Goal: Task Accomplishment & Management: Complete application form

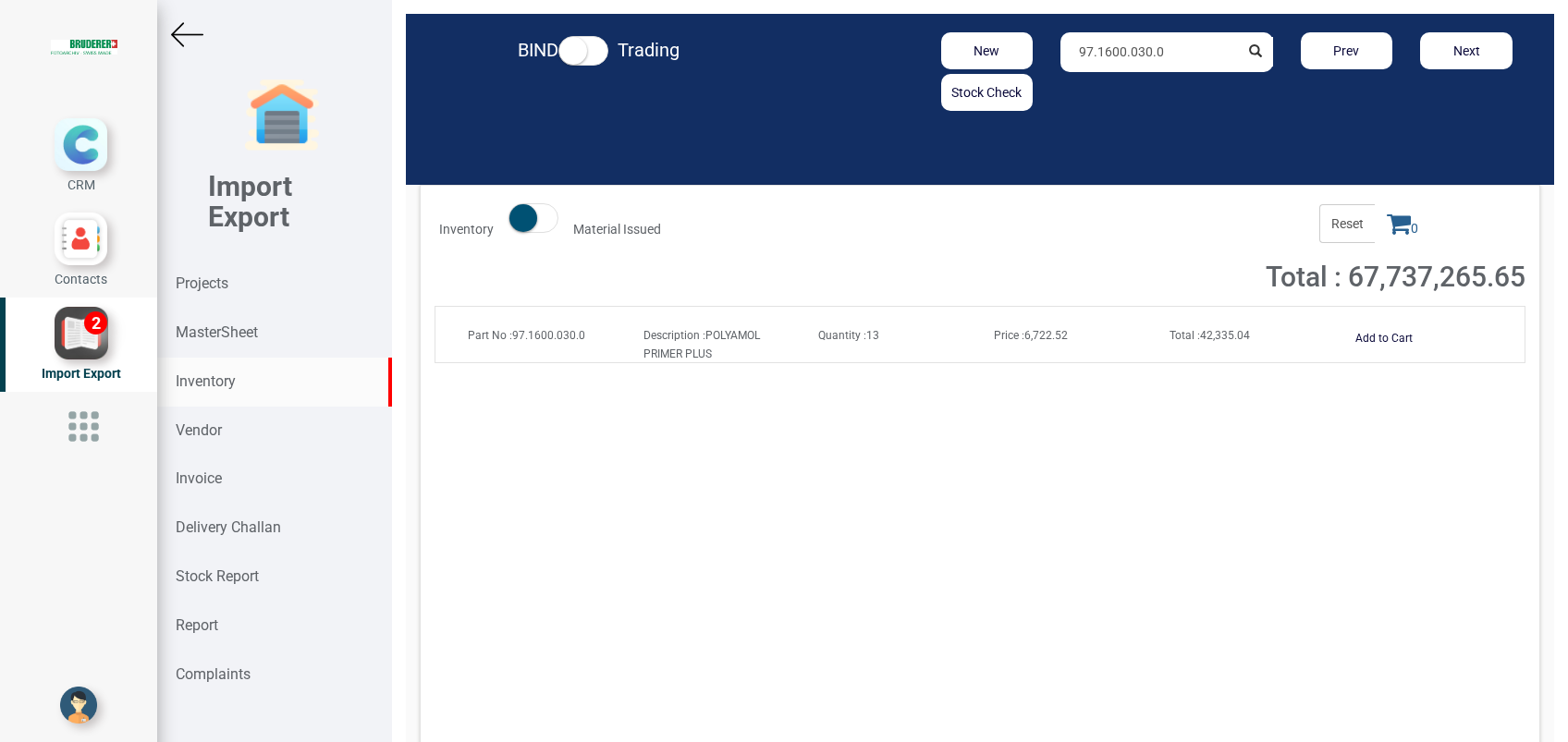
click at [214, 374] on strong "Inventory" at bounding box center [206, 381] width 60 height 17
click at [1380, 326] on button "Add to Cart" at bounding box center [1384, 339] width 80 height 27
click at [1386, 230] on icon at bounding box center [1398, 224] width 24 height 26
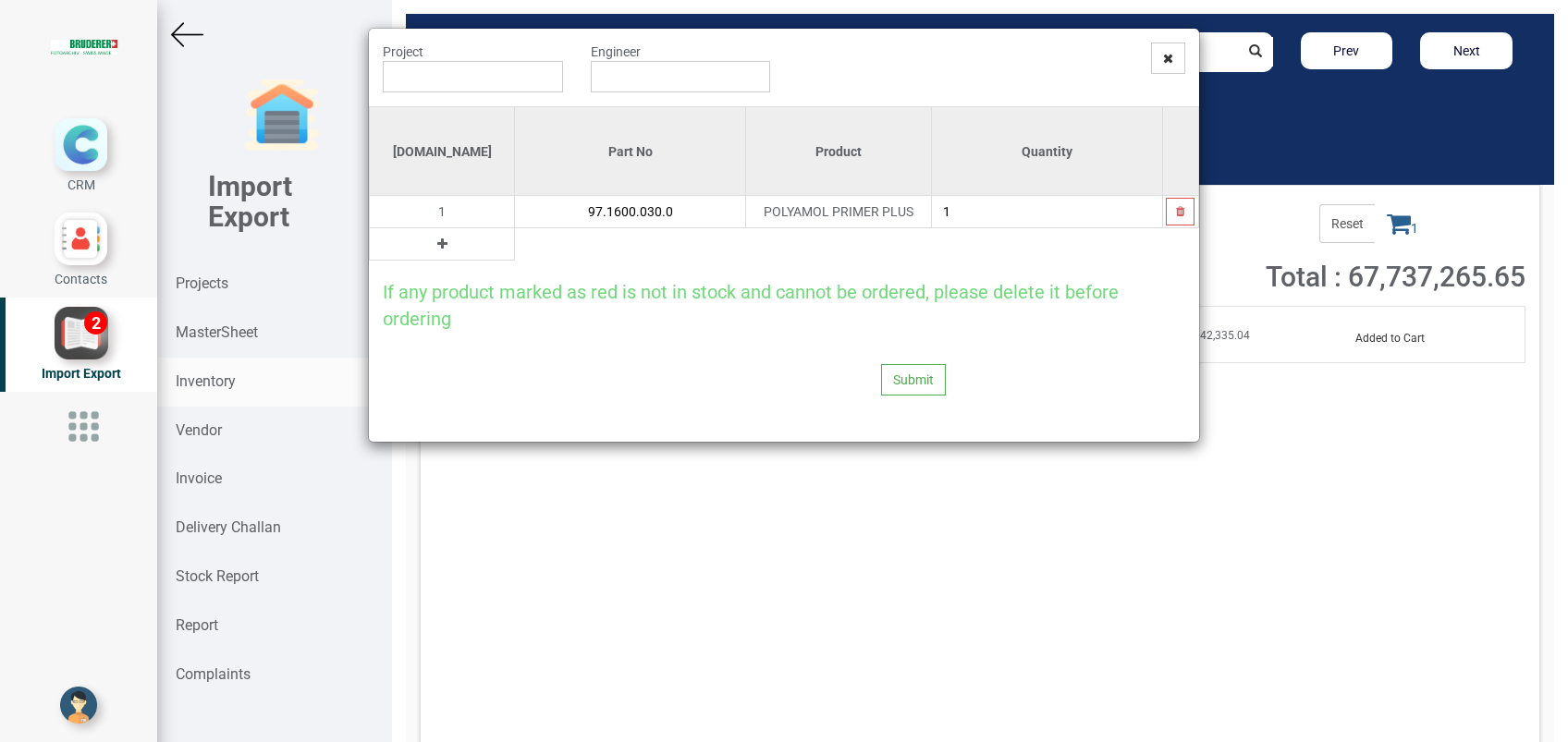
click at [438, 244] on icon at bounding box center [442, 244] width 10 height 13
click at [515, 246] on input "text" at bounding box center [630, 244] width 230 height 31
paste input "97.1600.113.0"
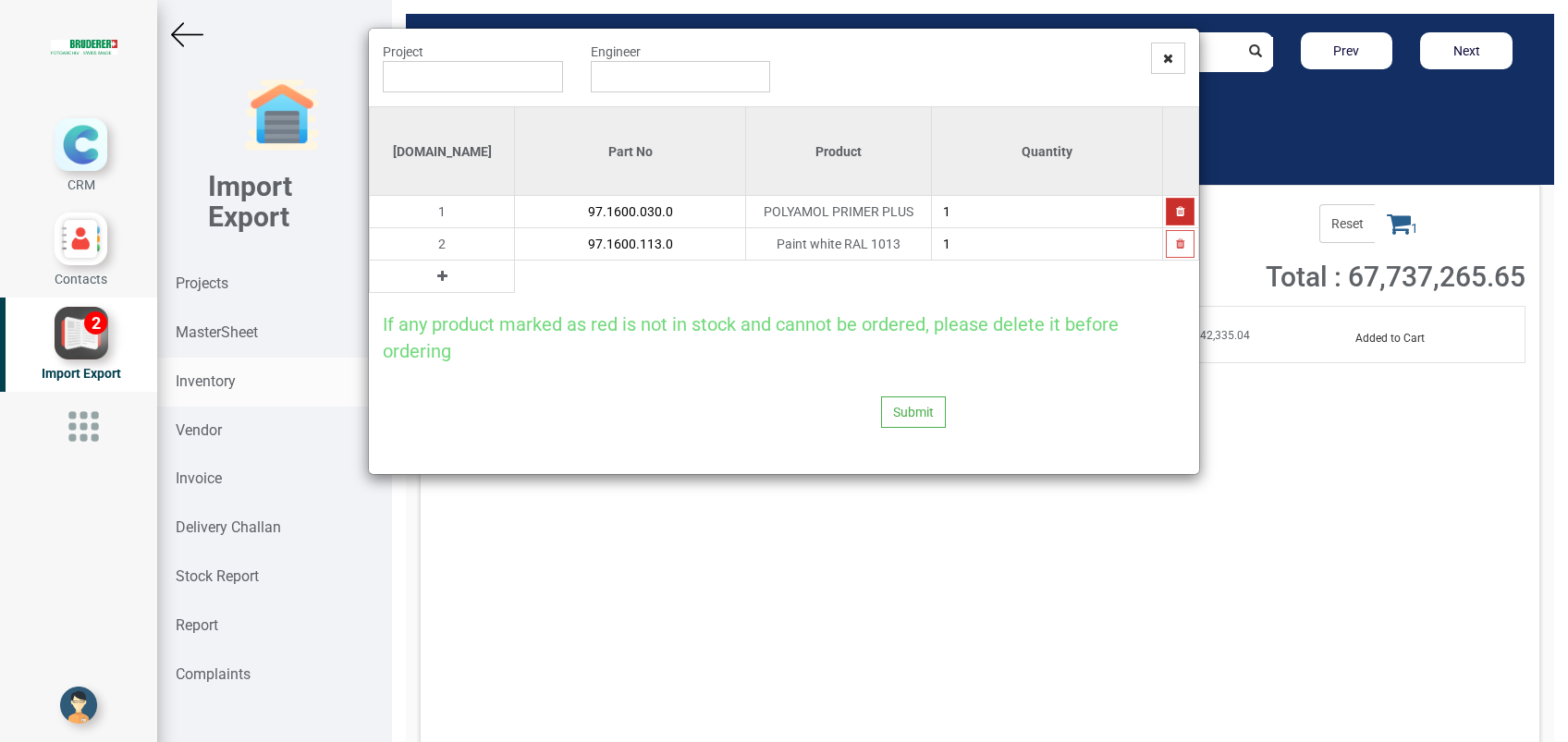
type input "97.1600.113.0"
click at [1170, 211] on button "button" at bounding box center [1180, 211] width 29 height 28
type input "97.1600.113.0"
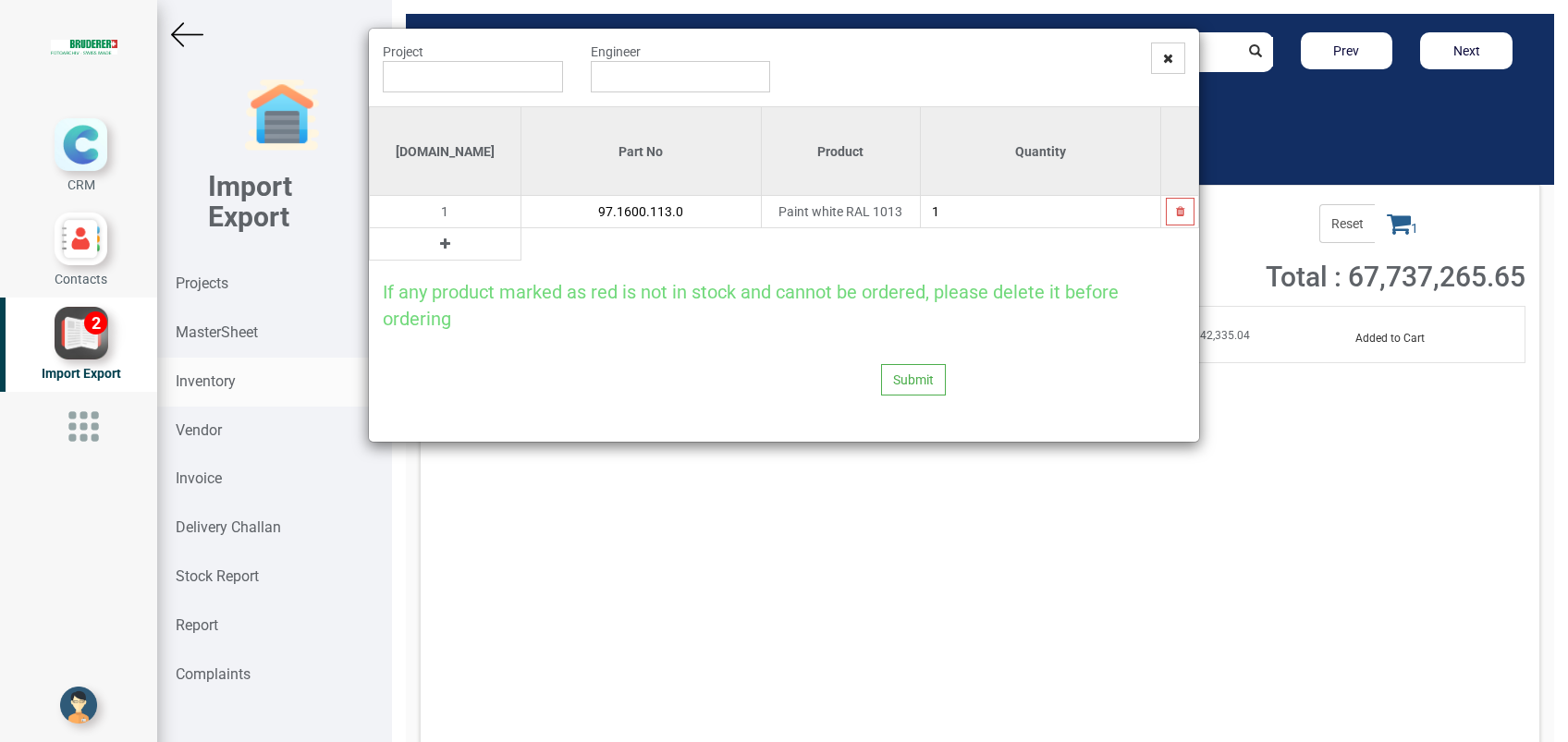
drag, startPoint x: 407, startPoint y: 249, endPoint x: 504, endPoint y: 248, distance: 97.0
click at [504, 248] on table "[DOMAIN_NAME] Part No Product Quantity 1 97.1600.113.0 Paint white RAL 1013 1" at bounding box center [784, 184] width 830 height 154
click at [435, 250] on button at bounding box center [445, 244] width 21 height 20
click at [521, 251] on input "text" at bounding box center [641, 244] width 240 height 31
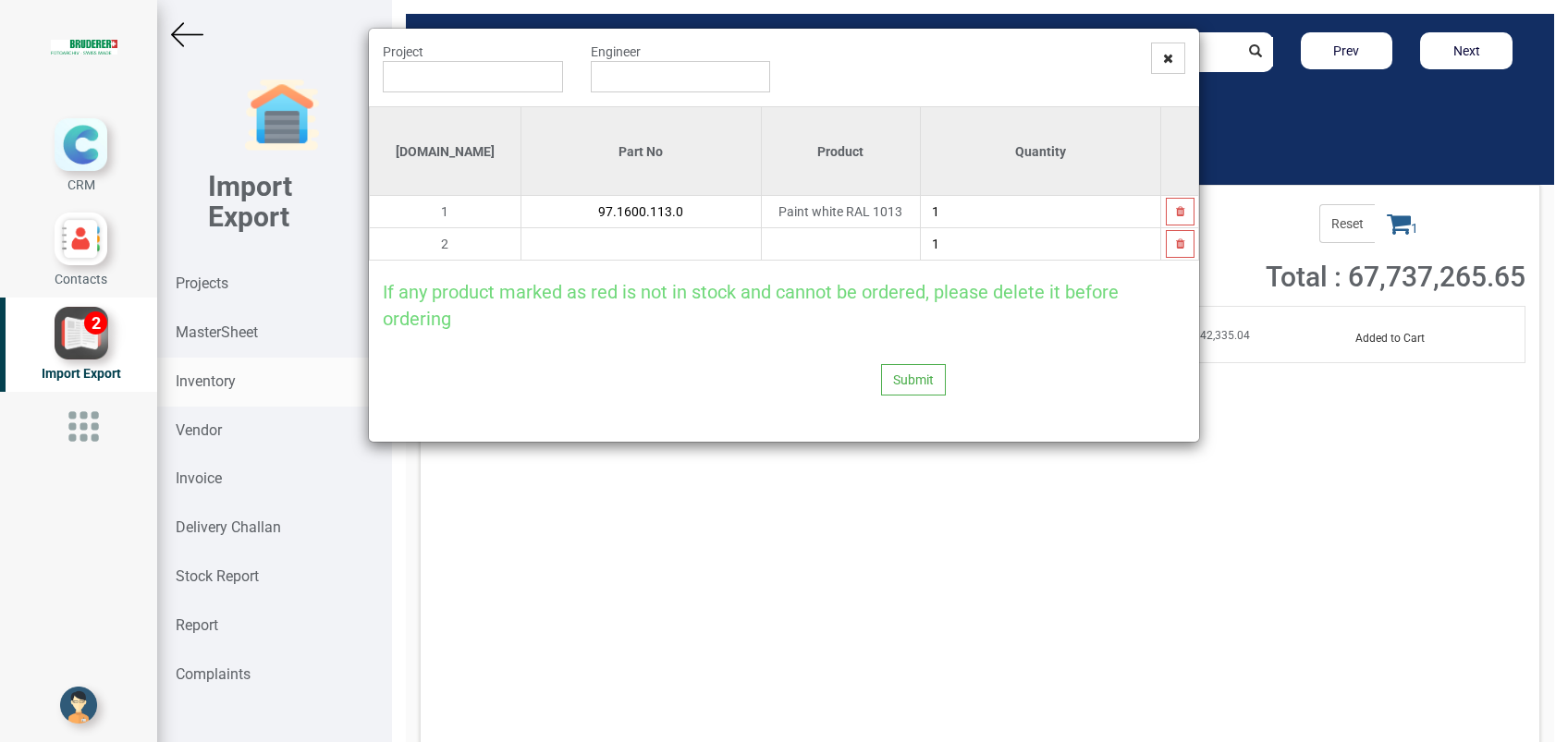
paste input "97.1600.600.5"
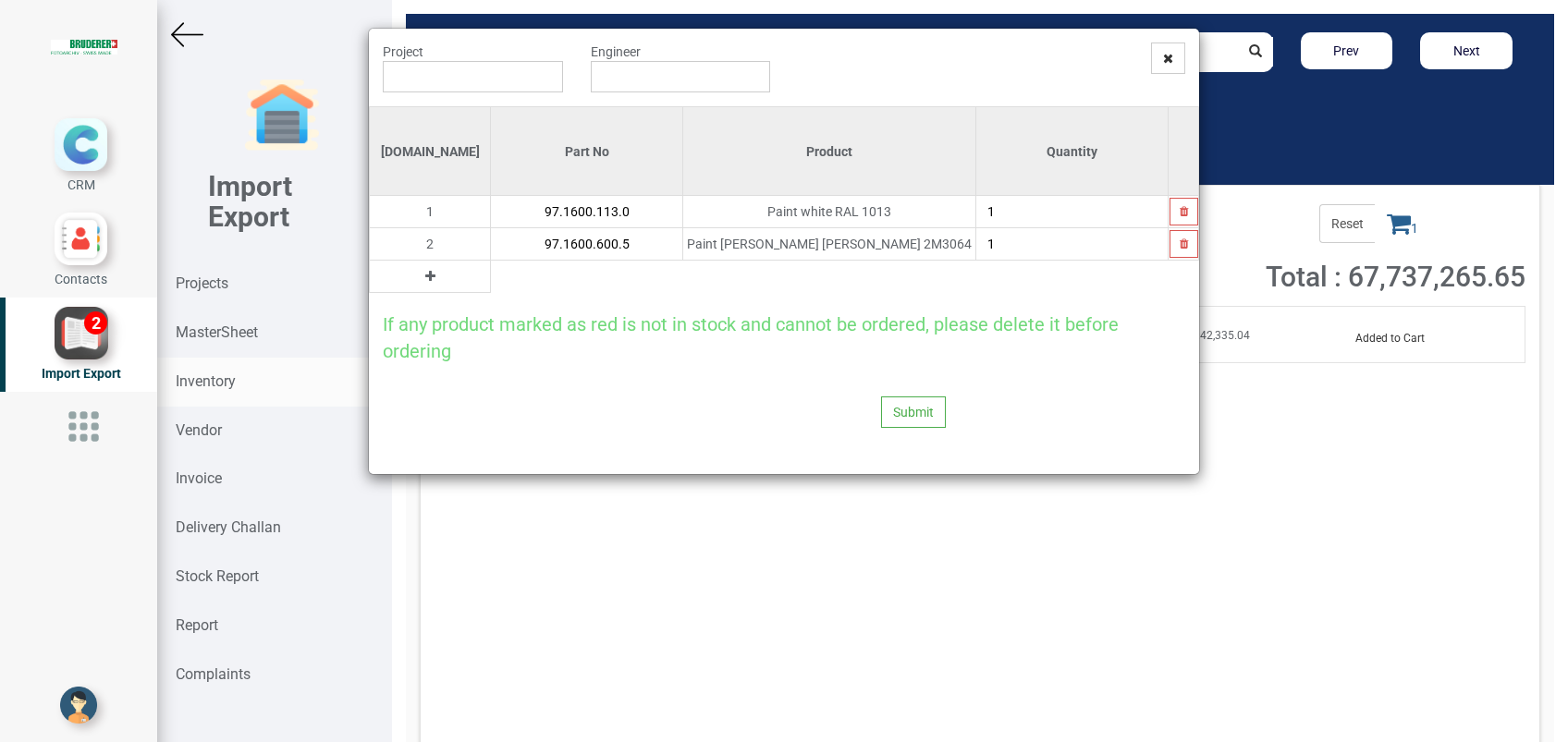
type input "97.1600.600.5"
click at [420, 276] on button at bounding box center [430, 276] width 21 height 20
click at [415, 276] on td "3" at bounding box center [430, 277] width 121 height 32
click at [491, 277] on input "text" at bounding box center [586, 276] width 191 height 31
paste input "97.1600.716.0"
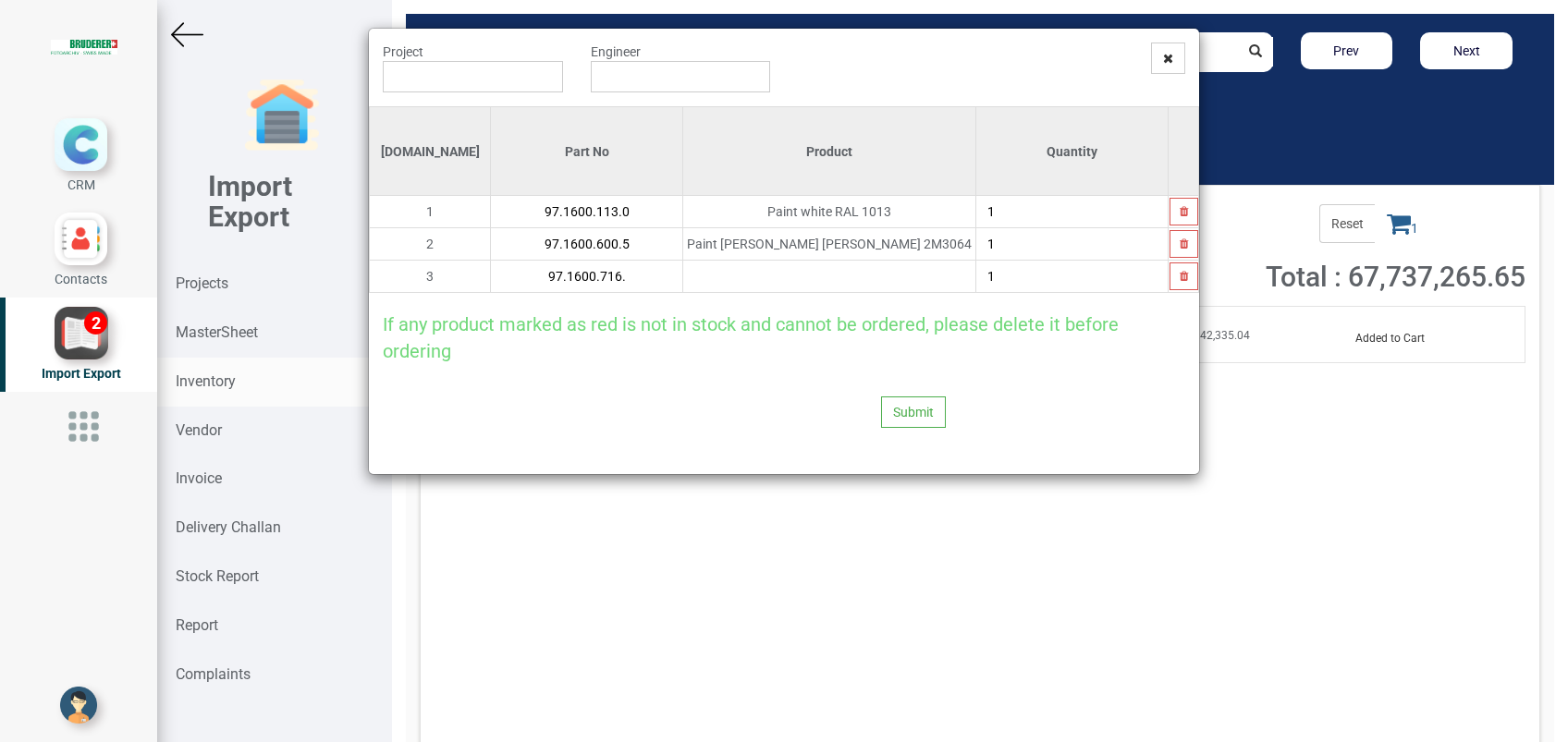
type input "97.1600.716.0"
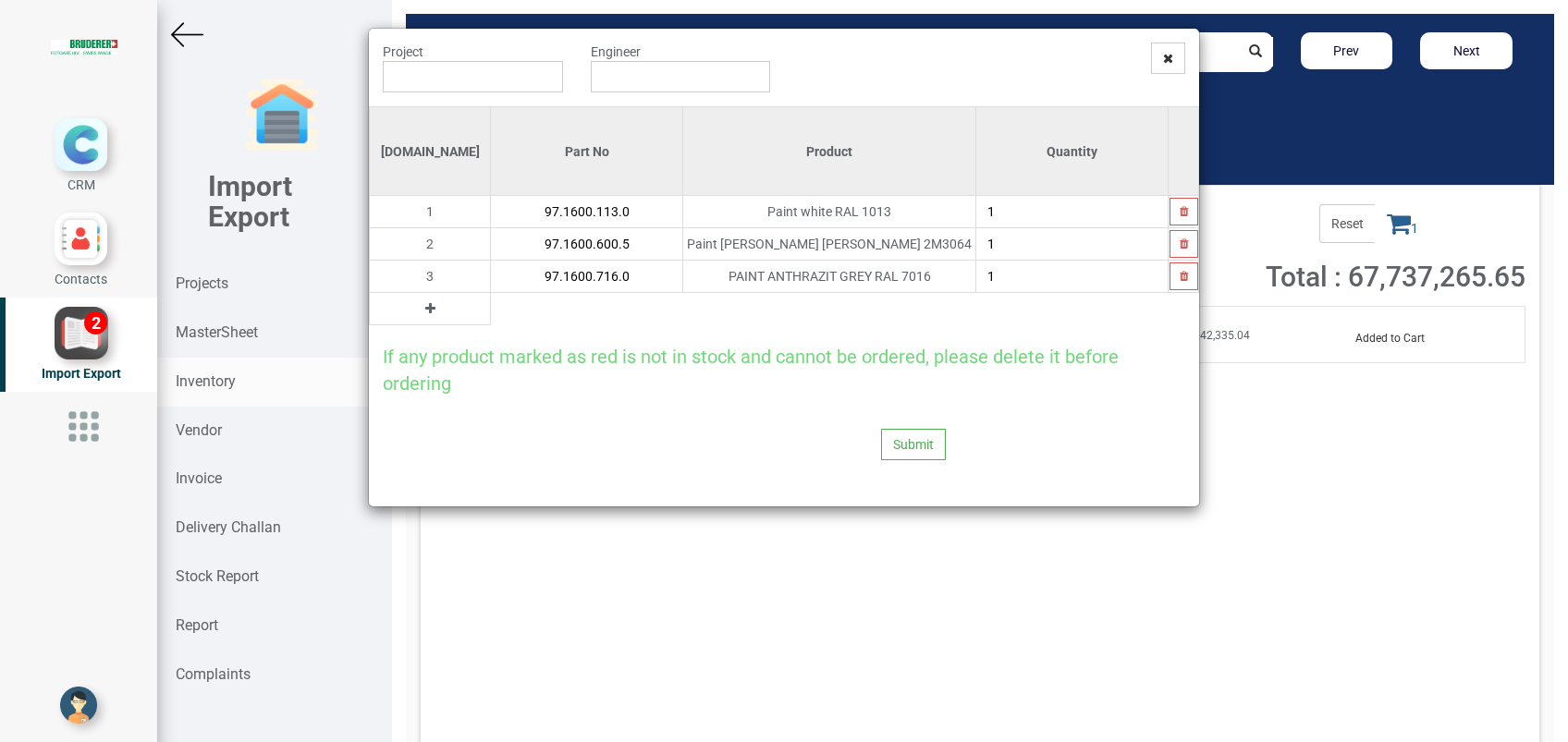
click at [425, 310] on icon at bounding box center [430, 309] width 10 height 13
click at [491, 313] on input "text" at bounding box center [586, 308] width 191 height 31
paste input "97.1600.320.5"
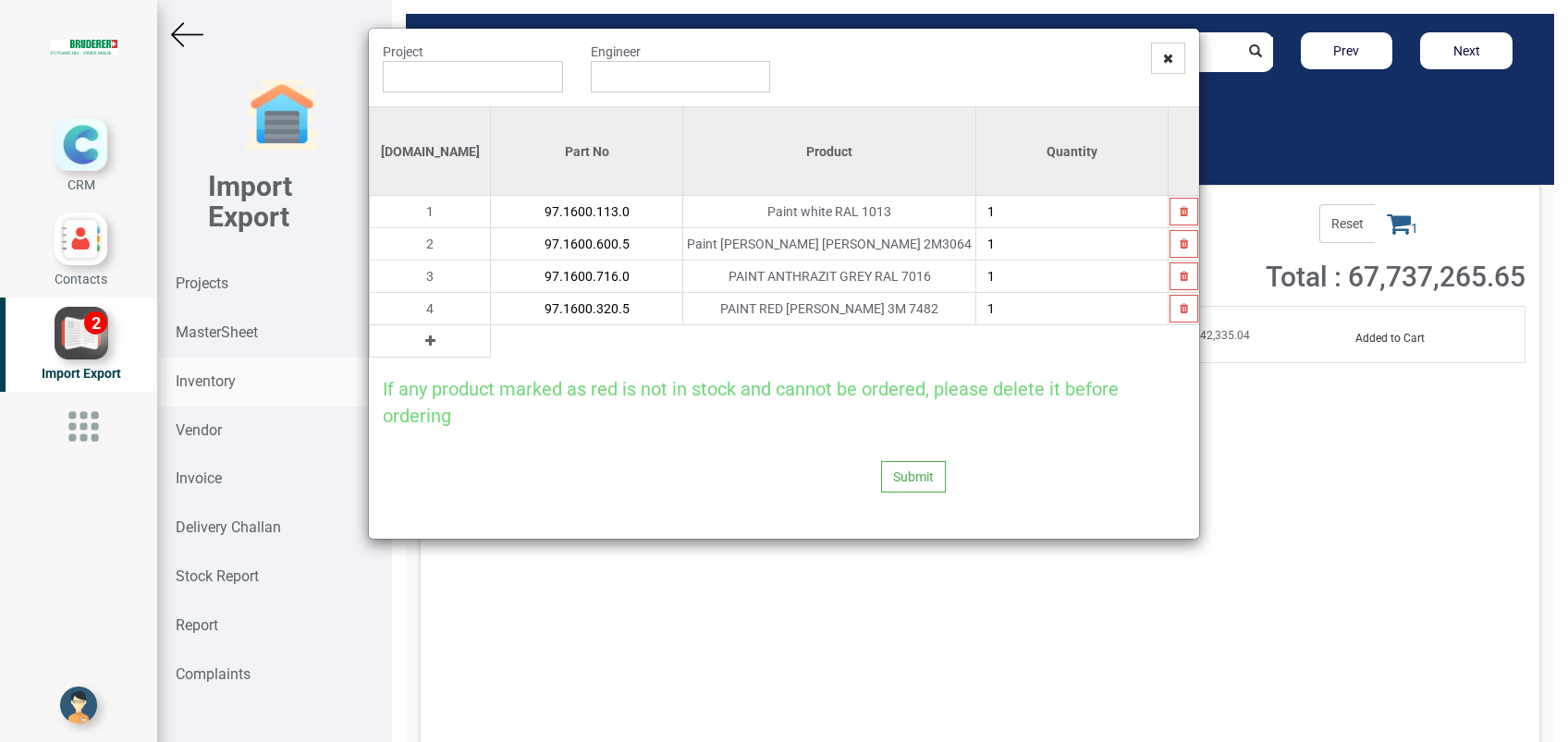
type input "97.1600.320.5"
click at [491, 313] on input "97.1600.320.5" at bounding box center [586, 308] width 191 height 31
click at [420, 347] on button at bounding box center [430, 341] width 21 height 20
click at [491, 347] on input "text" at bounding box center [586, 341] width 191 height 31
paste input "97.1600.010.0"
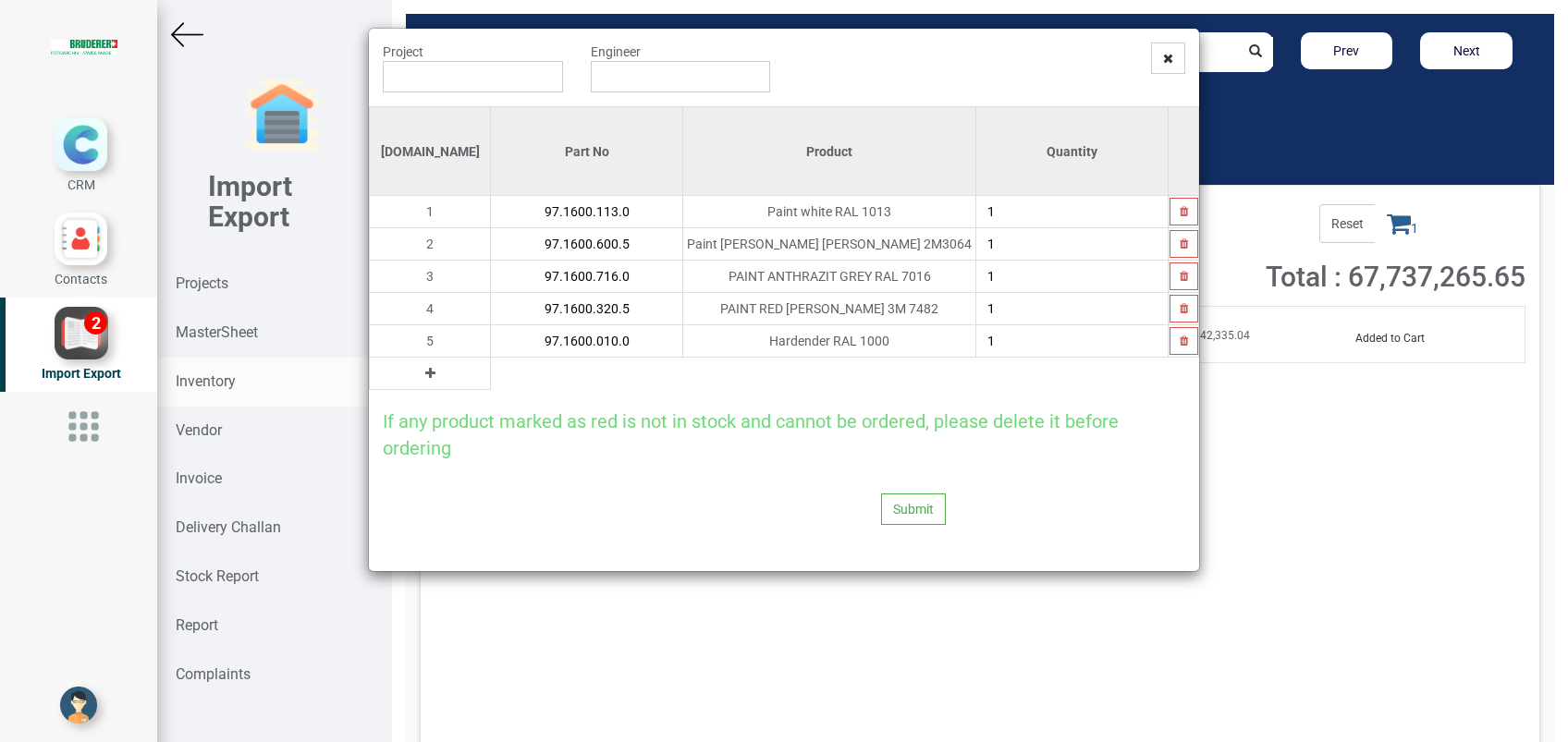
type input "97.1600.010.0"
click at [420, 381] on button at bounding box center [430, 373] width 21 height 20
click at [491, 379] on input "text" at bounding box center [586, 373] width 191 height 31
paste input "97.1600.020.0"
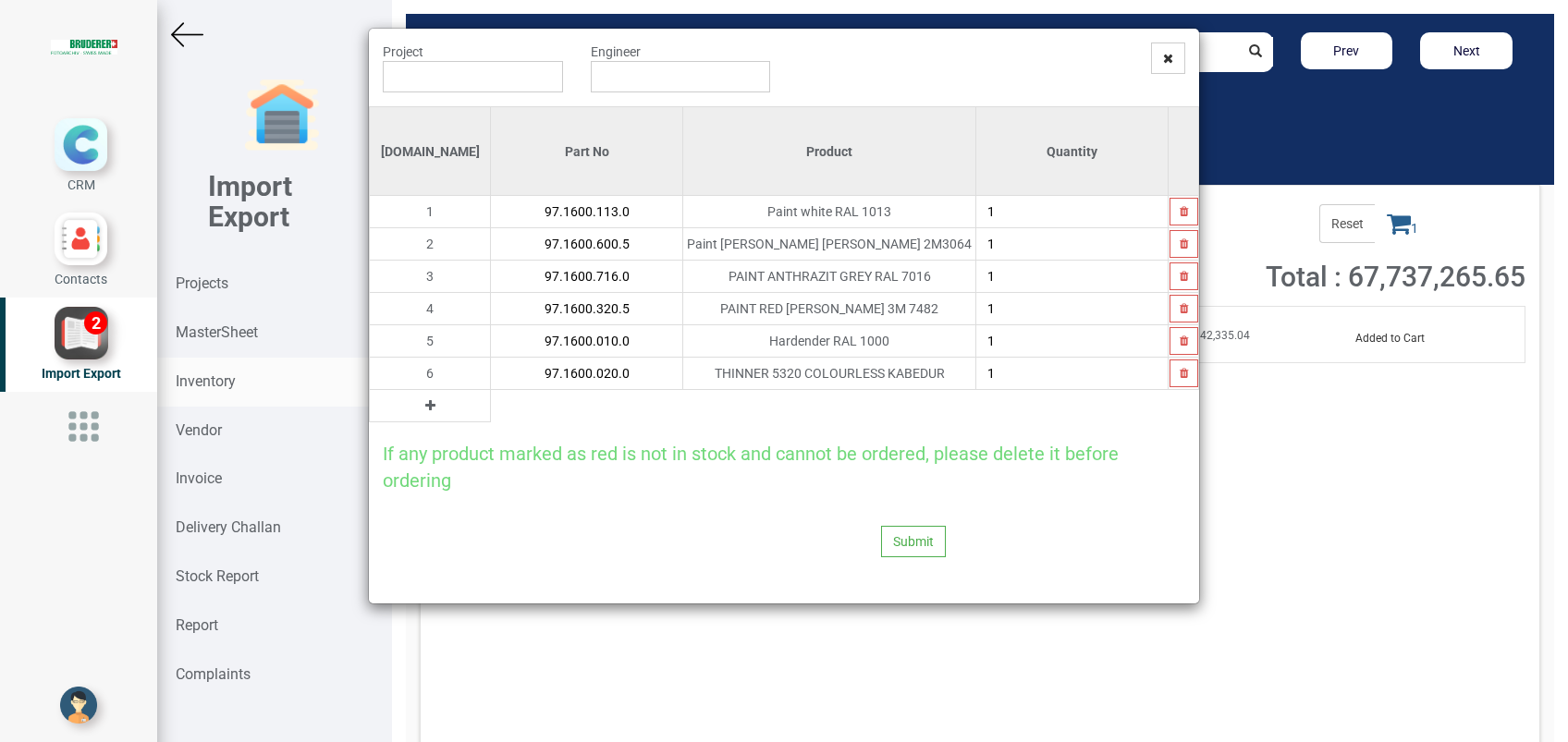
type input "97.1600.020.0"
click at [1029, 219] on input "1" at bounding box center [1071, 211] width 191 height 31
type input "5"
click at [1020, 244] on input "1" at bounding box center [1071, 244] width 191 height 31
type input "7"
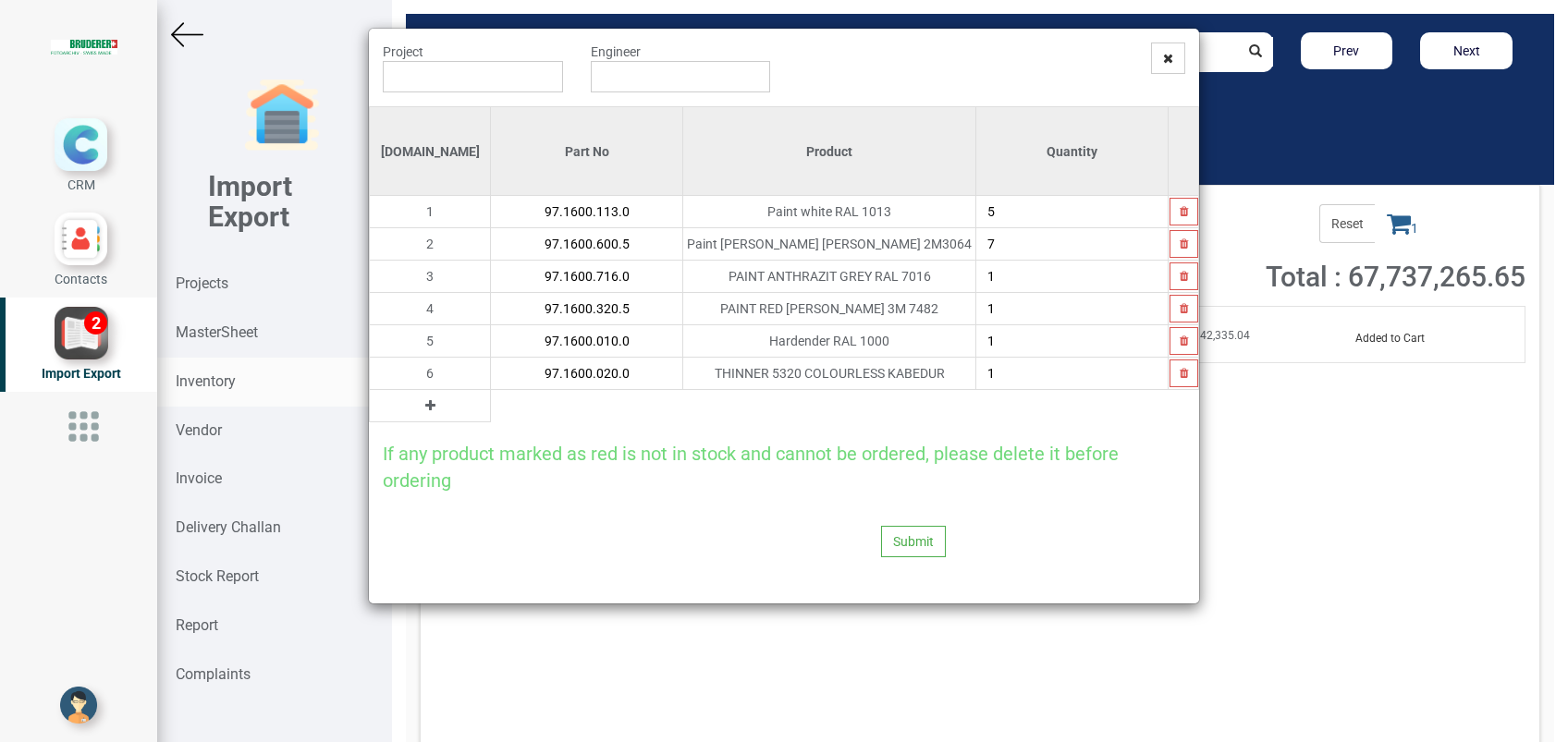
click at [1017, 288] on input "1" at bounding box center [1071, 276] width 191 height 31
type input "18"
click at [999, 356] on input "1" at bounding box center [1071, 341] width 191 height 31
type input "11"
click at [999, 377] on input "1" at bounding box center [1071, 373] width 191 height 31
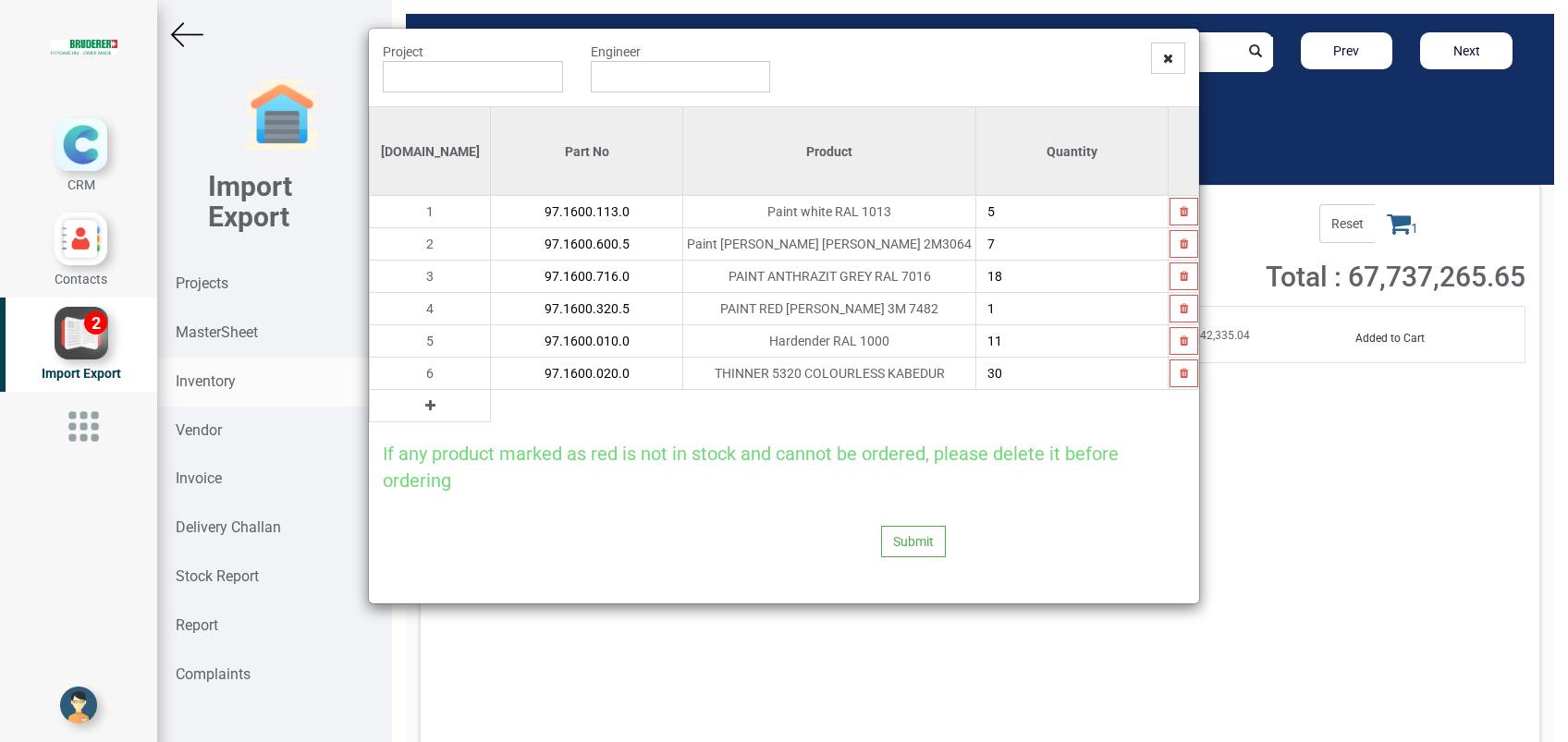
type input "30"
click at [480, 70] on input "text" at bounding box center [472, 76] width 180 height 31
type input "PO 7409 ( 6960 ) - [PERSON_NAME]"
click at [614, 84] on input "text" at bounding box center [680, 76] width 180 height 31
click at [631, 116] on link "G opinath [PERSON_NAME]" at bounding box center [665, 111] width 147 height 24
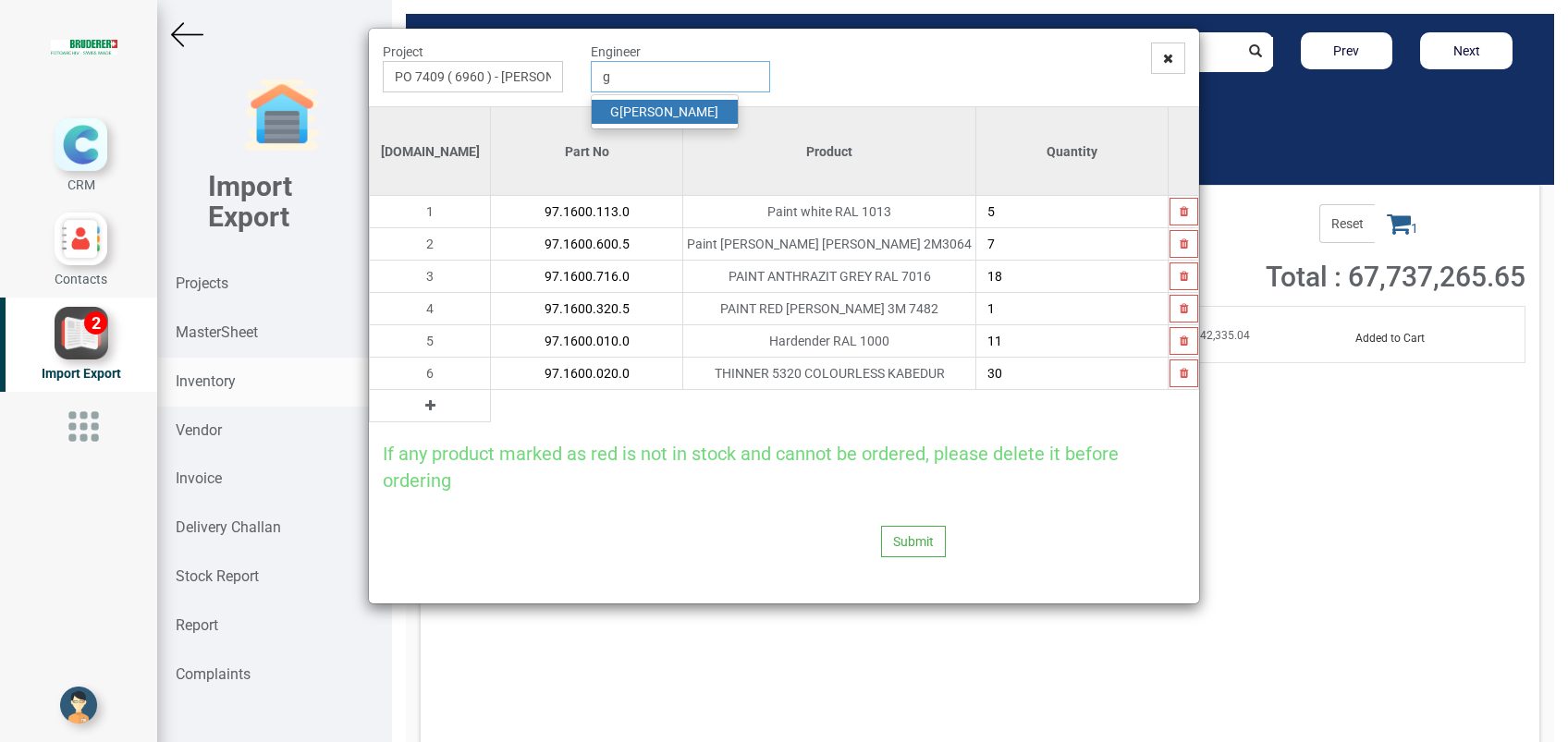
type input "[PERSON_NAME]"
click at [916, 537] on button "Submit" at bounding box center [913, 541] width 65 height 31
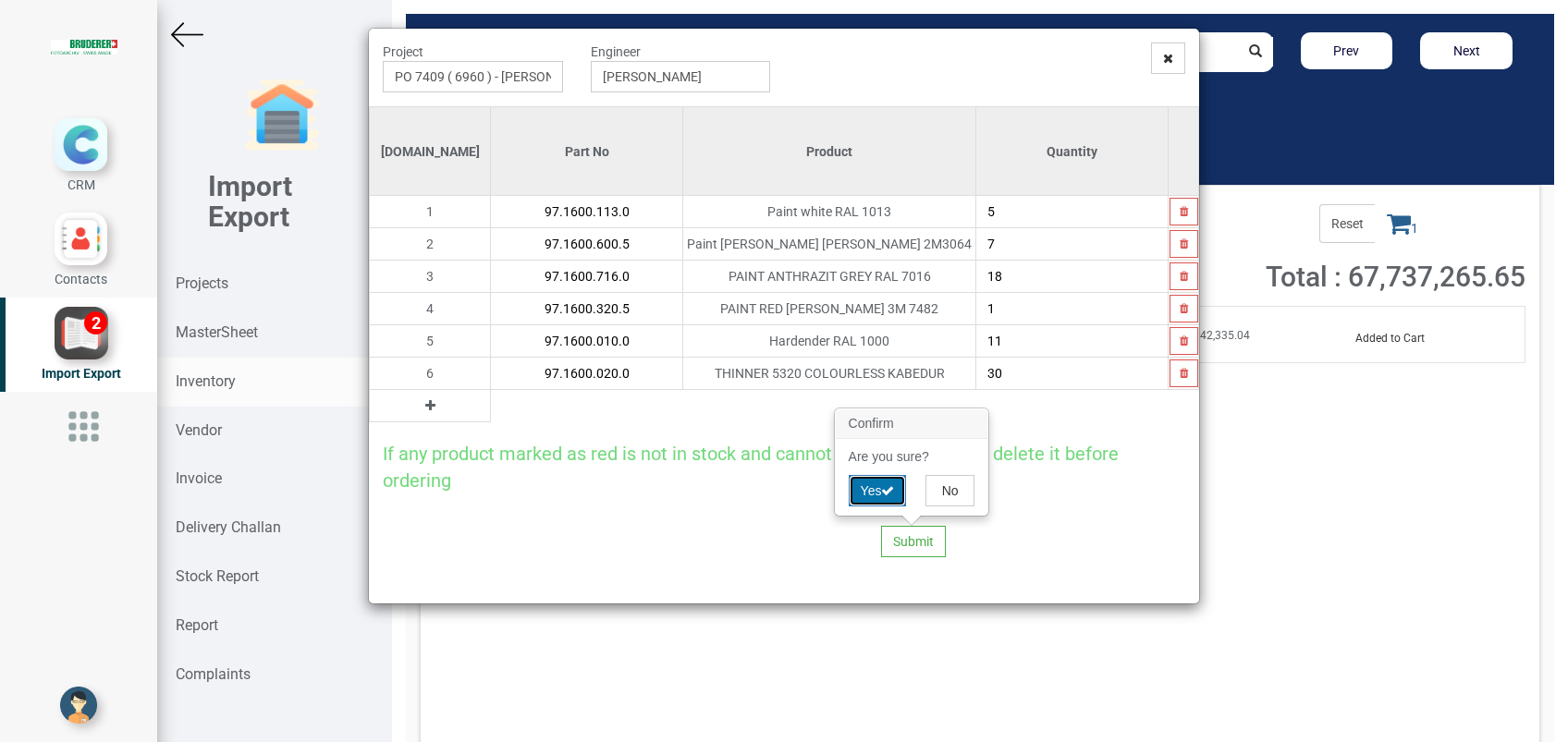
click at [871, 497] on button "Yes" at bounding box center [877, 490] width 58 height 31
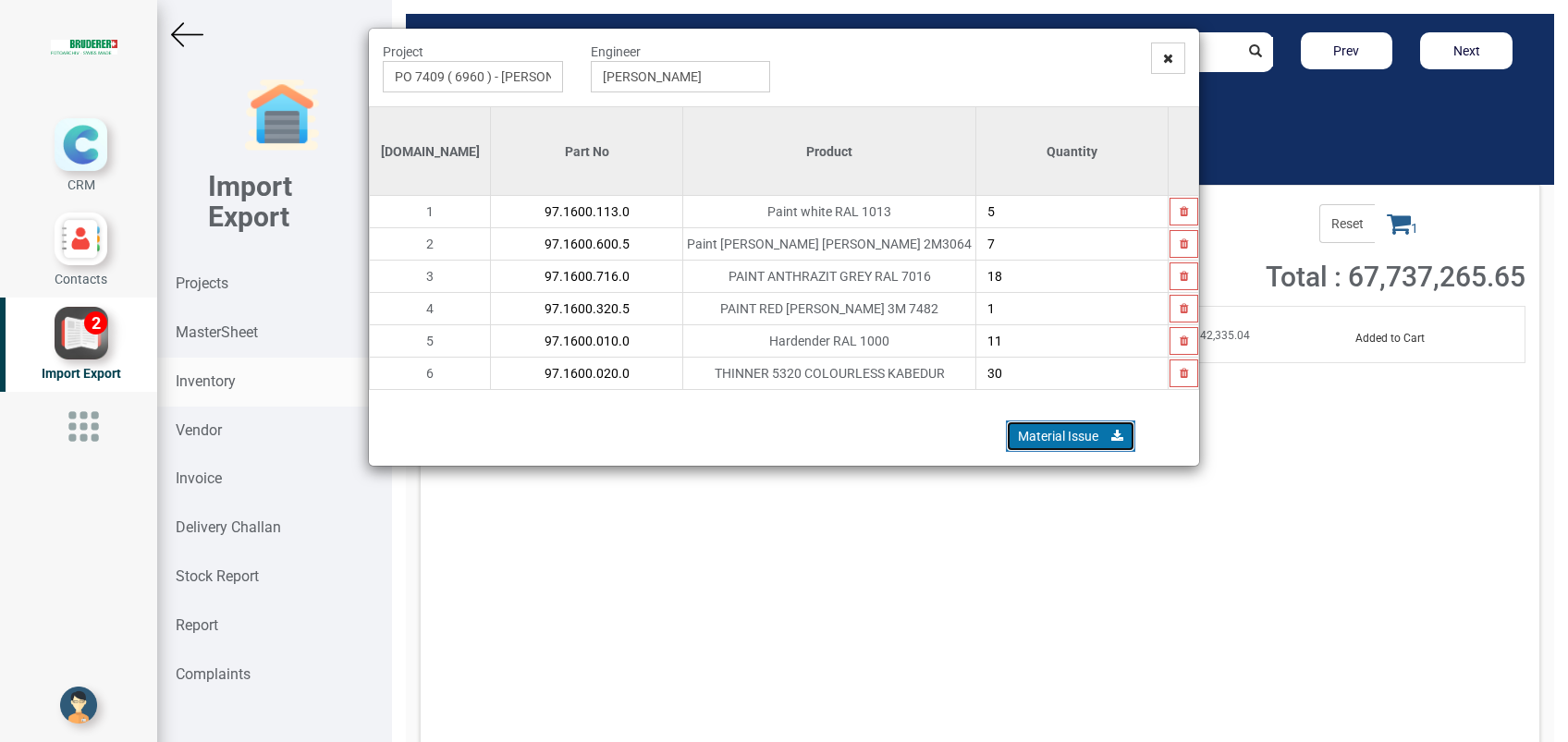
click at [1049, 425] on link "Material Issue" at bounding box center [1070, 436] width 129 height 31
click at [1168, 51] on icon at bounding box center [1167, 58] width 10 height 13
